Goal: Information Seeking & Learning: Learn about a topic

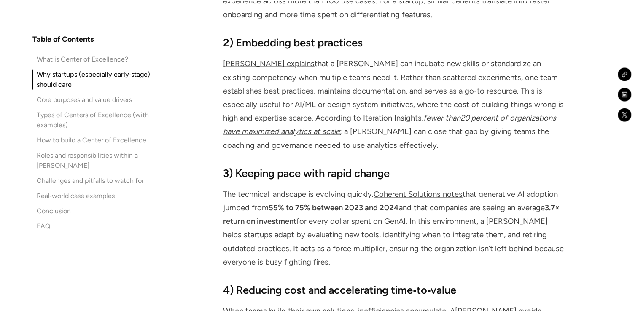
scroll to position [1601, 0]
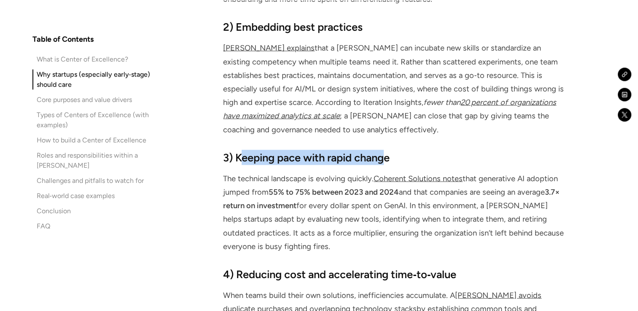
drag, startPoint x: 242, startPoint y: 142, endPoint x: 388, endPoint y: 144, distance: 145.4
click at [388, 151] on strong "3) Keeping pace with rapid change" at bounding box center [306, 157] width 166 height 13
click at [318, 188] on strong "55% to 75% between 2023 and 2024" at bounding box center [333, 192] width 130 height 9
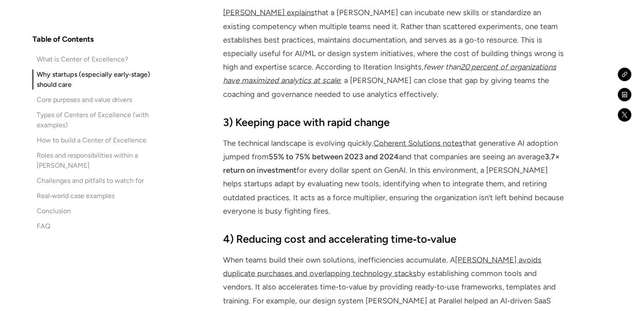
scroll to position [1728, 0]
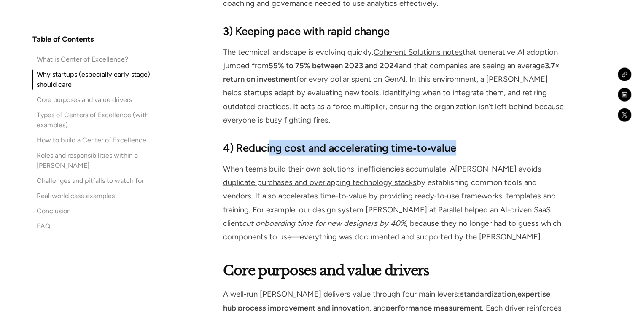
drag, startPoint x: 269, startPoint y: 138, endPoint x: 462, endPoint y: 134, distance: 193.4
click at [462, 140] on h3 "4) Reducing cost and accelerating time‑to‑value" at bounding box center [394, 147] width 343 height 15
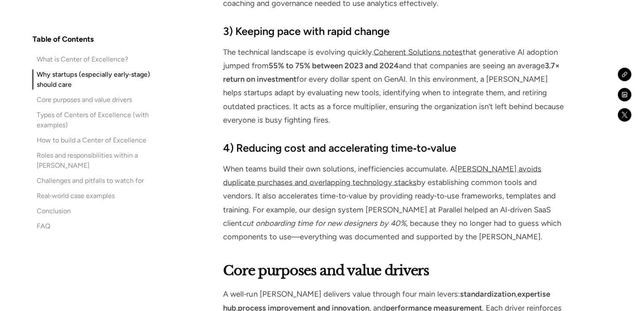
click at [416, 192] on p "When teams build their own solutions, inefficiencies accumulate. A [PERSON_NAME…" at bounding box center [394, 202] width 343 height 81
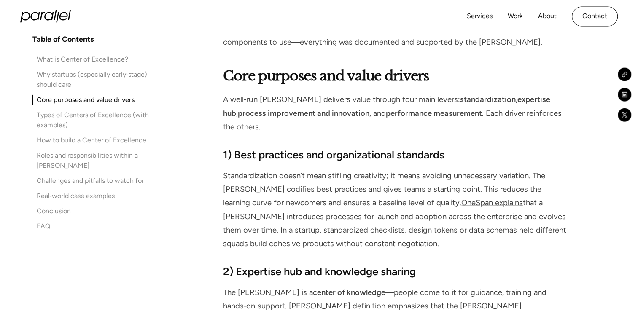
scroll to position [1896, 0]
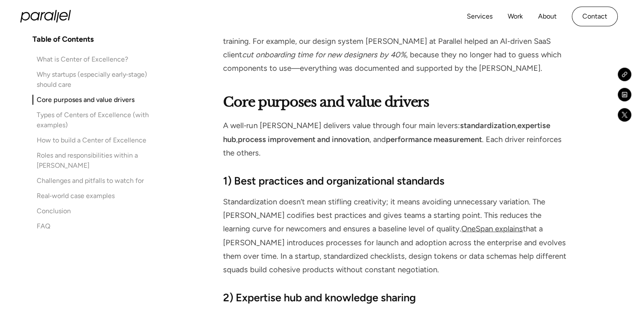
click at [293, 195] on p "Standardization doesn’t mean stifling creativity; it means avoiding unnecessary…" at bounding box center [394, 235] width 343 height 81
click at [94, 56] on div "What is Center of Excellence?" at bounding box center [82, 59] width 91 height 10
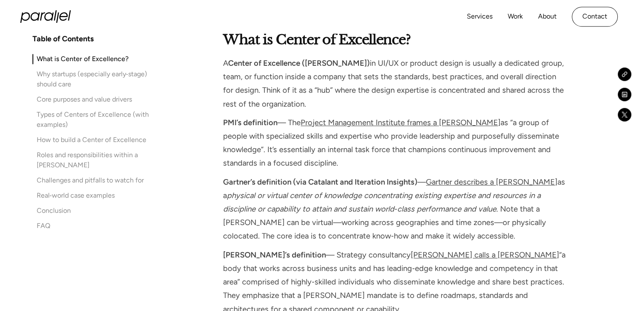
scroll to position [789, 0]
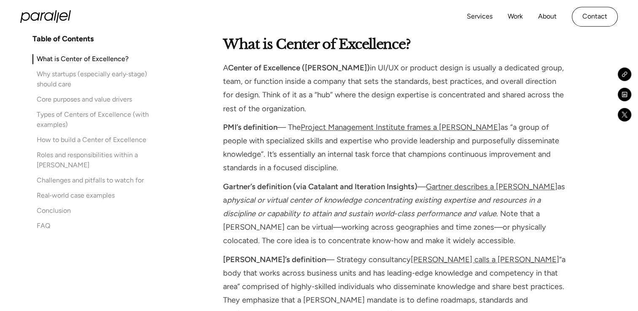
click at [113, 157] on div "Roles and responsibilities within a [PERSON_NAME]" at bounding box center [101, 160] width 129 height 20
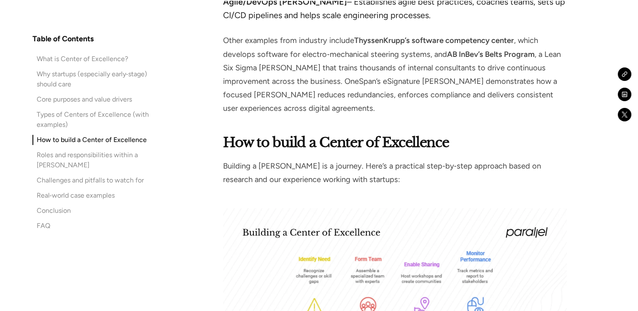
scroll to position [3279, 0]
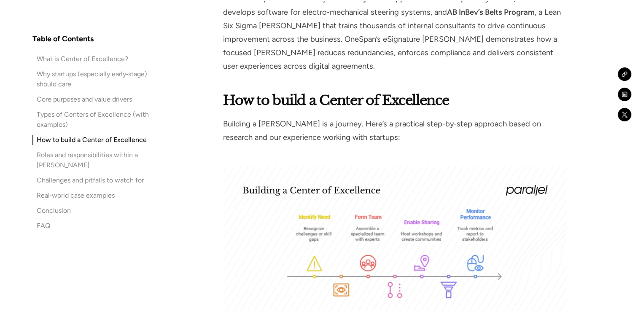
click at [228, 188] on img at bounding box center [394, 262] width 343 height 193
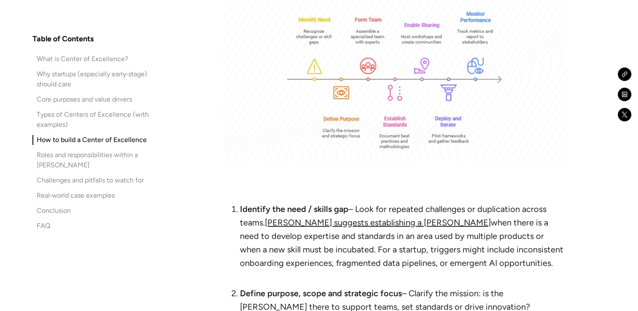
scroll to position [3490, 0]
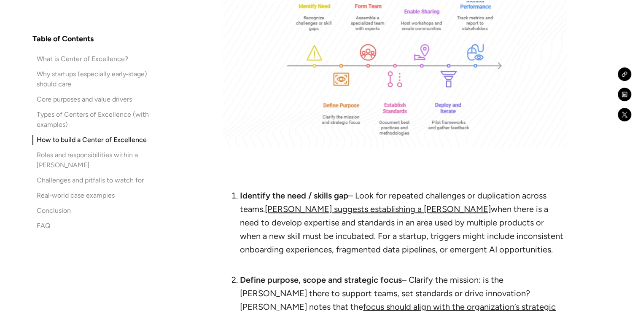
click at [464, 273] on li "Define purpose, scope and strategic focus – Clarify the mission: is the [PERSON…" at bounding box center [403, 313] width 326 height 81
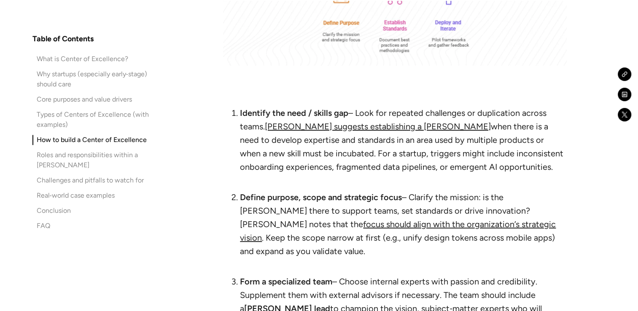
scroll to position [3574, 0]
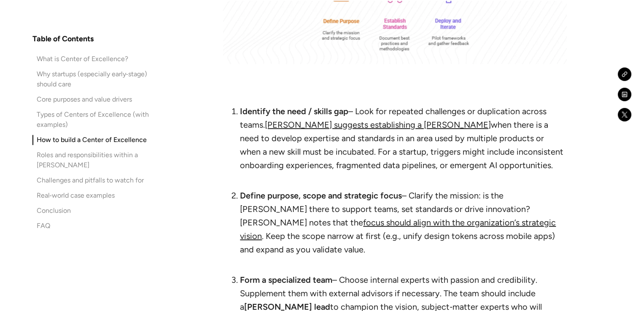
click at [366, 273] on li "Form a specialized team – Choose internal experts with passion and credibility.…" at bounding box center [403, 306] width 326 height 67
click at [325, 273] on li "Form a specialized team – Choose internal experts with passion and credibility.…" at bounding box center [403, 306] width 326 height 67
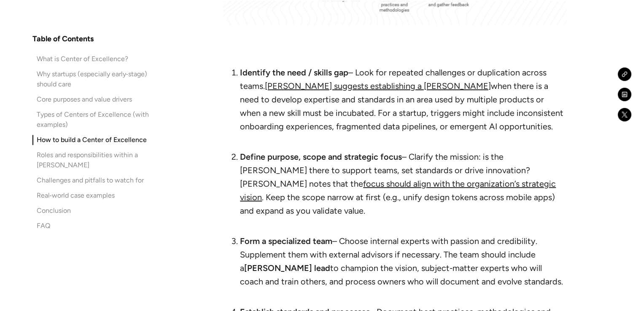
scroll to position [3659, 0]
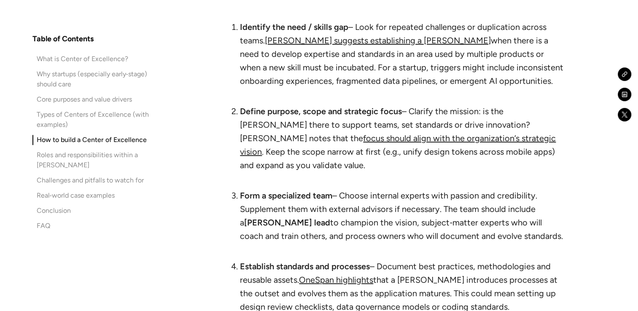
click at [252, 260] on li "Establish standards and processes – Document best practices, methodologies and …" at bounding box center [403, 293] width 326 height 67
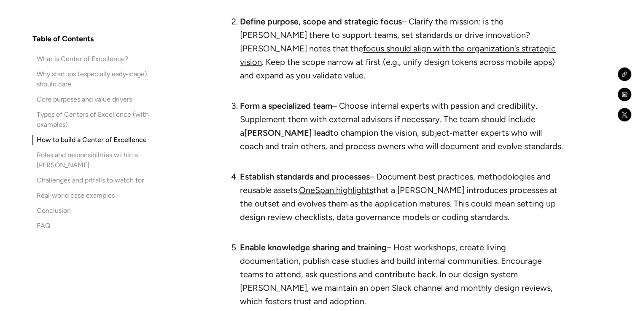
scroll to position [3785, 0]
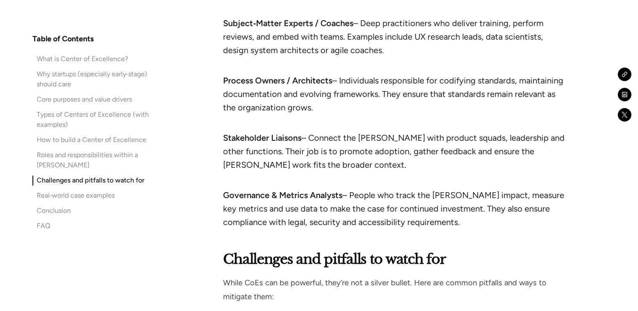
scroll to position [4333, 0]
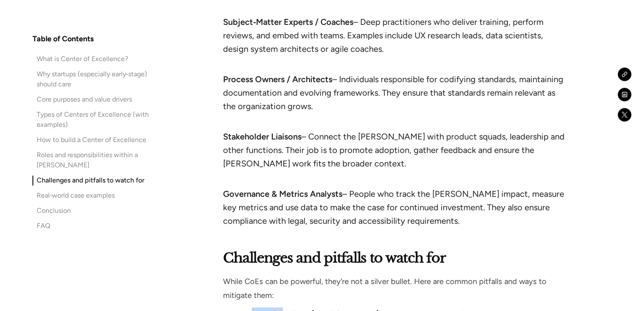
drag, startPoint x: 253, startPoint y: 178, endPoint x: 280, endPoint y: 177, distance: 27.4
click at [280, 309] on strong "Becoming a silo" at bounding box center [253, 314] width 60 height 10
drag, startPoint x: 280, startPoint y: 177, endPoint x: 323, endPoint y: 194, distance: 46.5
drag, startPoint x: 323, startPoint y: 194, endPoint x: 372, endPoint y: 200, distance: 49.7
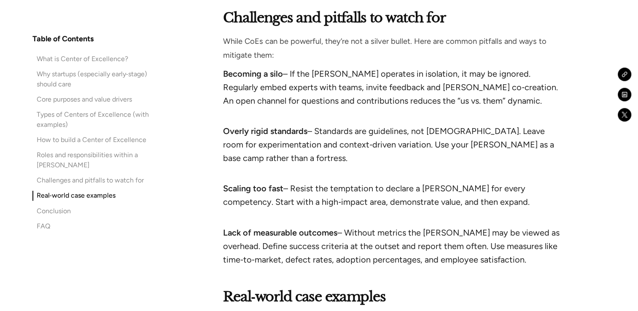
scroll to position [4586, 0]
